Goal: Transaction & Acquisition: Book appointment/travel/reservation

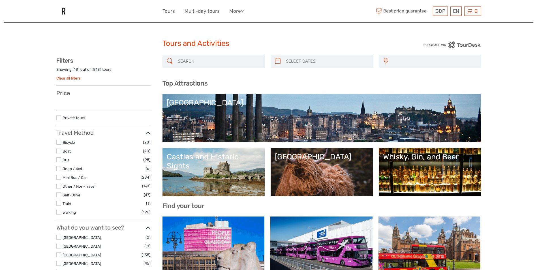
select select
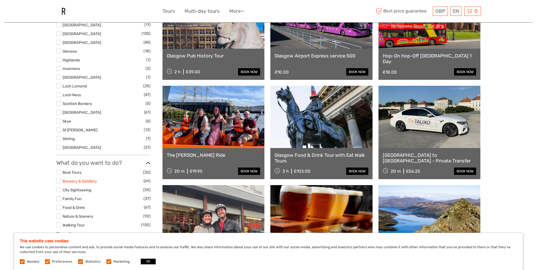
scroll to position [170, 0]
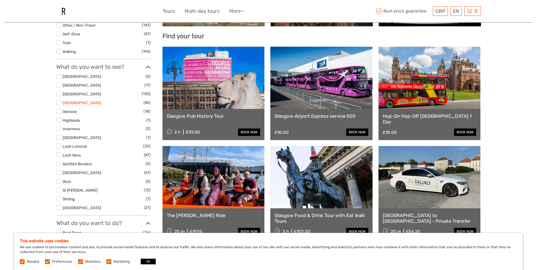
click at [69, 103] on link "[GEOGRAPHIC_DATA]" at bounding box center [82, 102] width 38 height 5
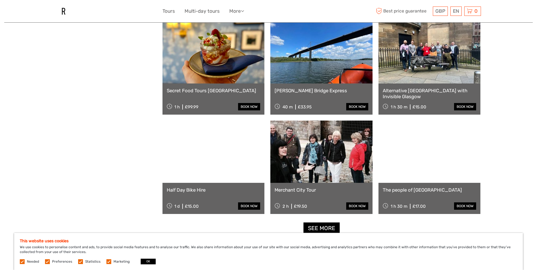
scroll to position [485, 0]
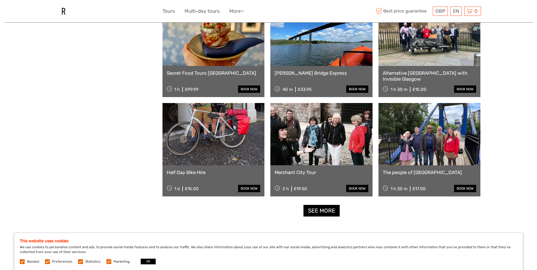
click at [431, 173] on link "The people of Glasgow" at bounding box center [430, 173] width 94 height 6
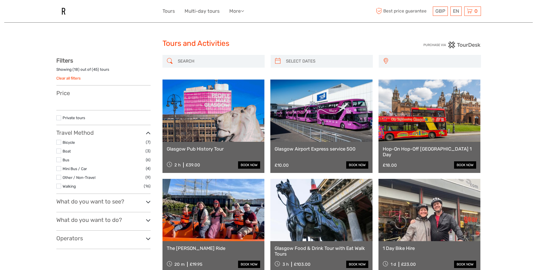
select select
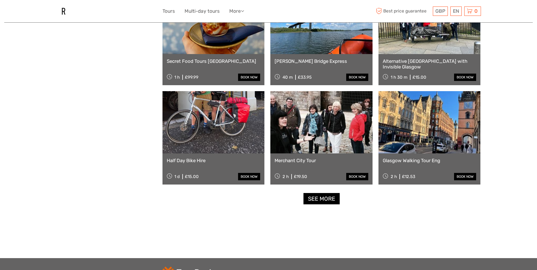
select select
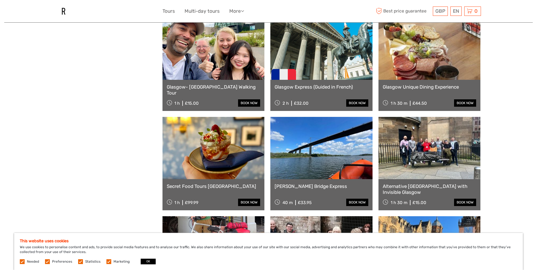
click at [439, 188] on link "Alternative Glasgow with Invisible Glasgow" at bounding box center [430, 189] width 94 height 12
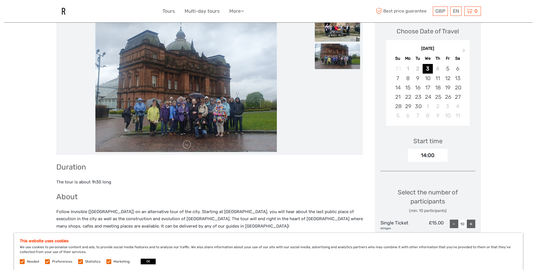
scroll to position [57, 0]
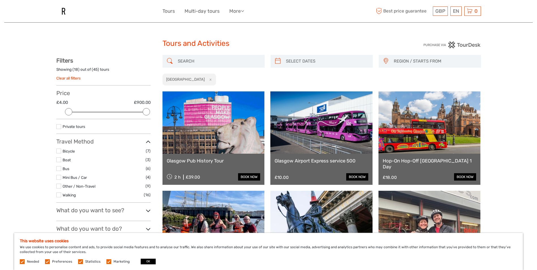
select select
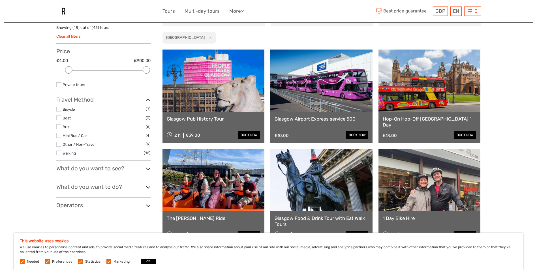
scroll to position [32, 0]
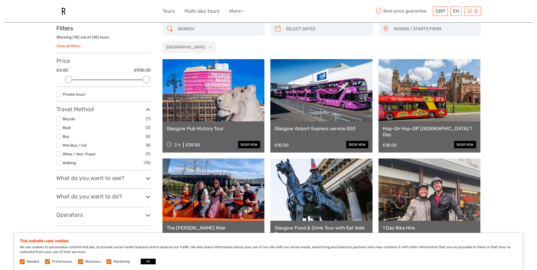
click at [215, 127] on link "Glasgow Pub History Tour" at bounding box center [214, 129] width 94 height 6
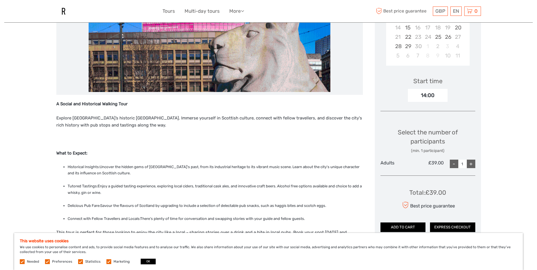
scroll to position [57, 0]
